Goal: Use online tool/utility: Utilize a website feature to perform a specific function

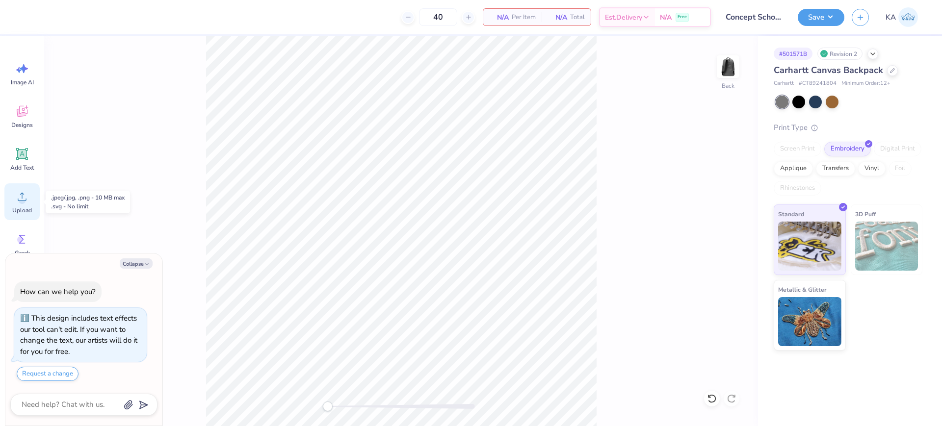
click at [24, 197] on icon at bounding box center [22, 196] width 15 height 15
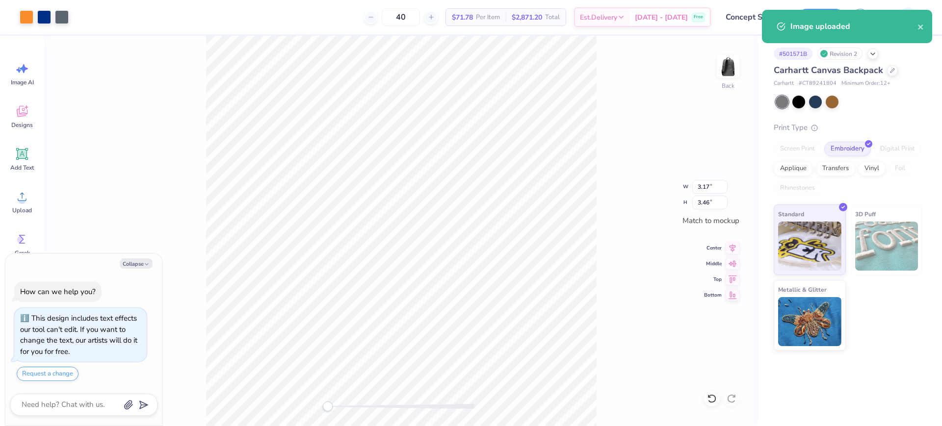
type textarea "x"
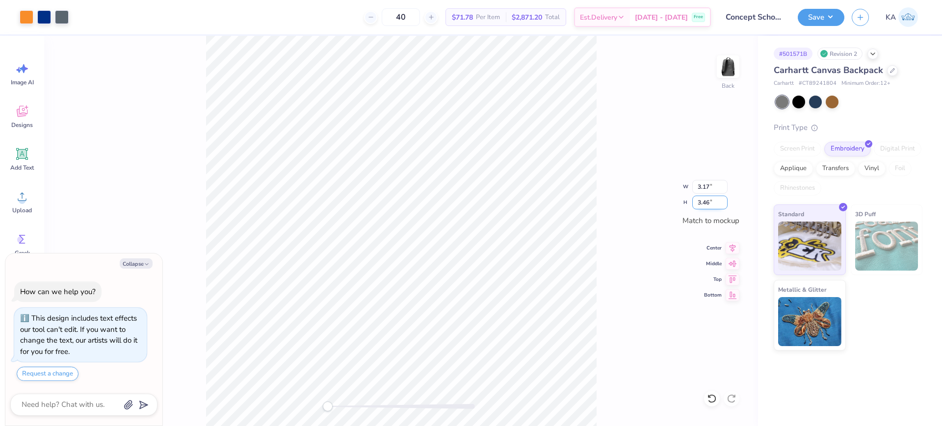
drag, startPoint x: 713, startPoint y: 201, endPoint x: 696, endPoint y: 202, distance: 17.2
click at [696, 202] on input "3.46" at bounding box center [709, 203] width 35 height 14
type input "4"
type textarea "x"
type input "3.18"
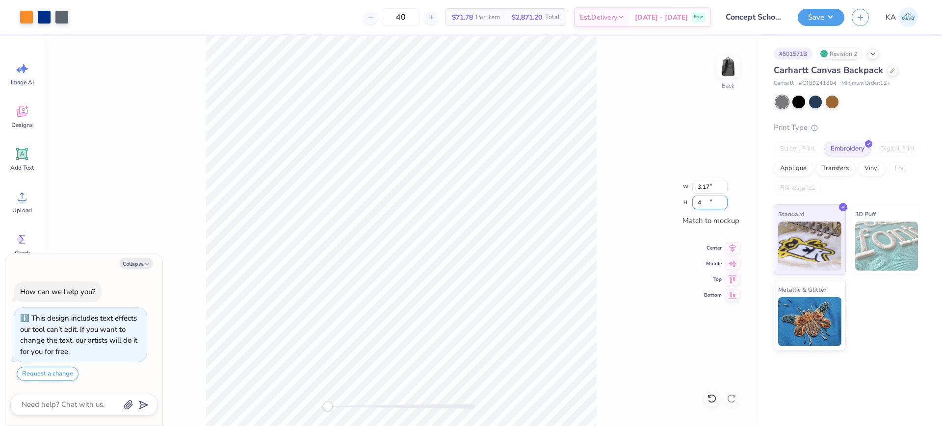
type input "3.47"
type textarea "x"
click at [706, 201] on input "3.47" at bounding box center [709, 203] width 35 height 14
drag, startPoint x: 706, startPoint y: 202, endPoint x: 694, endPoint y: 204, distance: 12.4
click at [694, 204] on input "3.47" at bounding box center [709, 203] width 35 height 14
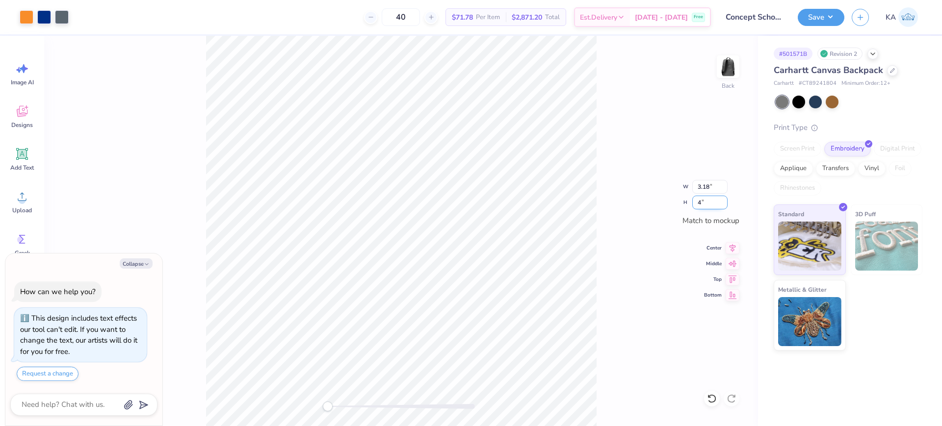
type input "4"
type textarea "x"
type input "3.66"
type input "4.00"
click at [829, 22] on button "Save" at bounding box center [821, 15] width 47 height 17
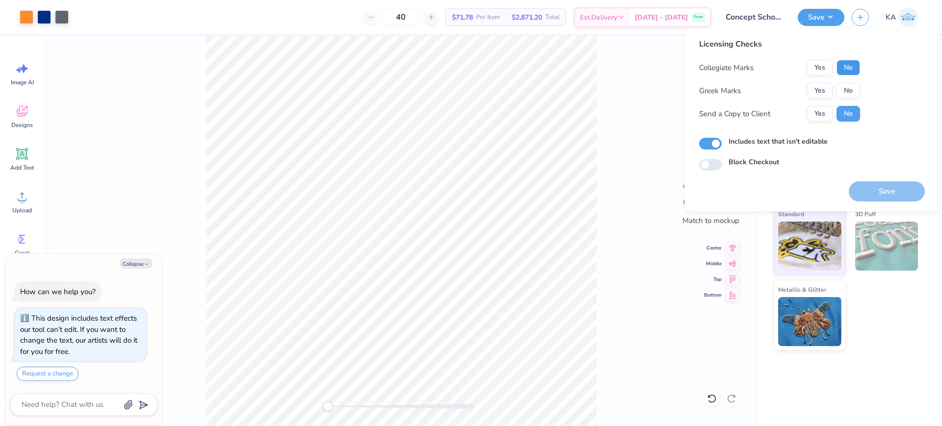
click at [845, 67] on button "No" at bounding box center [848, 68] width 24 height 16
click at [852, 89] on button "No" at bounding box center [848, 91] width 24 height 16
click at [881, 190] on button "Save" at bounding box center [887, 191] width 76 height 20
type textarea "x"
